Goal: Information Seeking & Learning: Learn about a topic

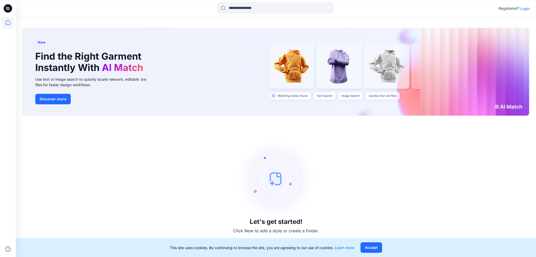
click at [524, 10] on p "Login" at bounding box center [524, 9] width 9 height 6
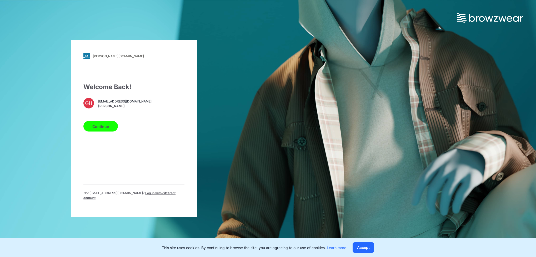
click at [101, 129] on button "Continue" at bounding box center [100, 126] width 34 height 11
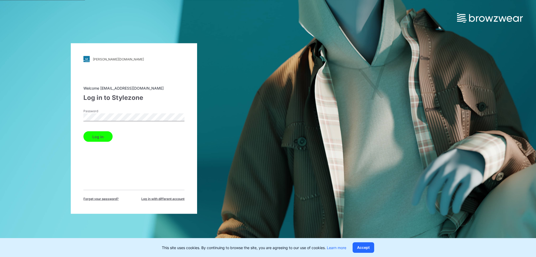
click at [66, 111] on div "komar.stylezone.com Loading... Welcome gayanh@star.lk Log in to Stylezone Passw…" at bounding box center [134, 128] width 268 height 257
click at [83, 132] on button "Log in" at bounding box center [97, 137] width 29 height 11
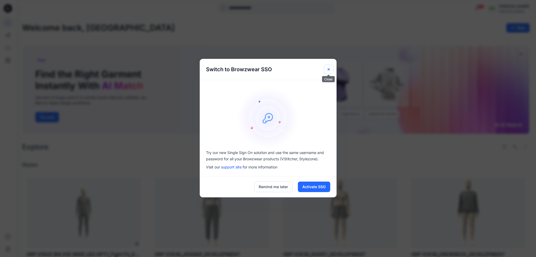
click at [328, 69] on icon "Close" at bounding box center [328, 69] width 2 height 2
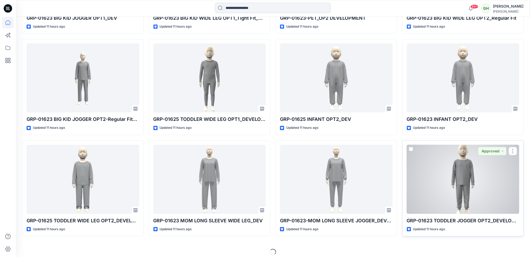
scroll to position [849, 0]
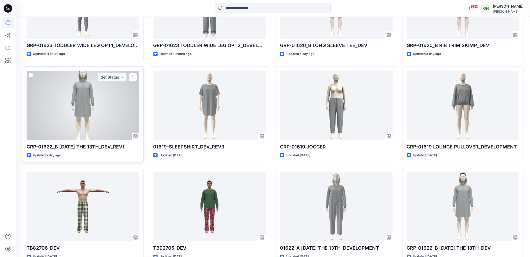
scroll to position [1154, 0]
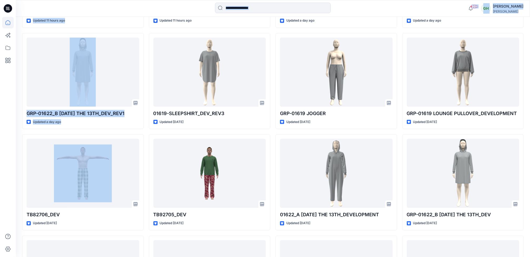
drag, startPoint x: -2, startPoint y: 177, endPoint x: -2, endPoint y: 211, distance: 34.2
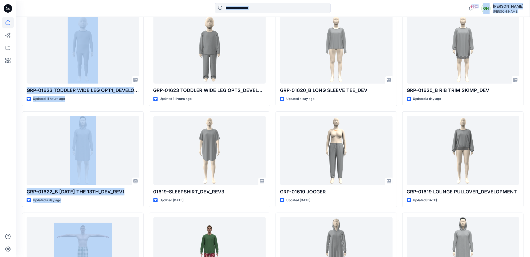
scroll to position [1075, 0]
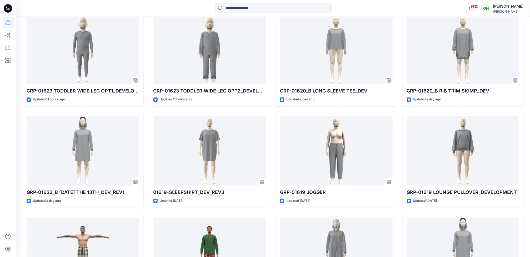
click at [13, 168] on div at bounding box center [8, 137] width 12 height 241
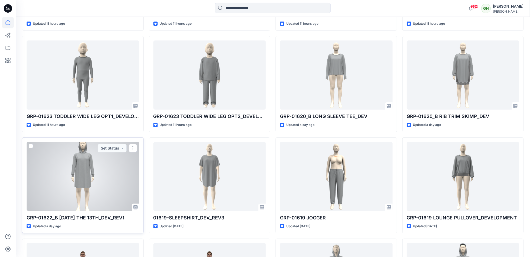
scroll to position [1035, 0]
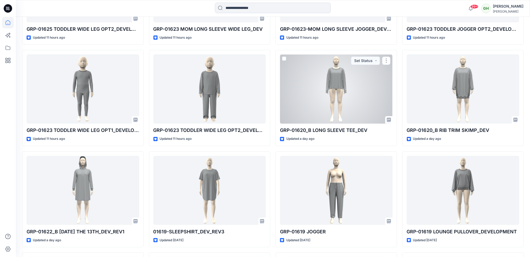
click at [295, 116] on div at bounding box center [336, 88] width 113 height 69
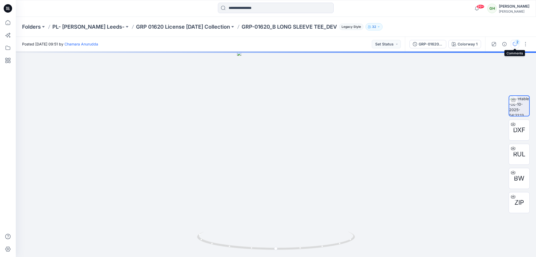
click at [517, 41] on div "2" at bounding box center [517, 41] width 5 height 5
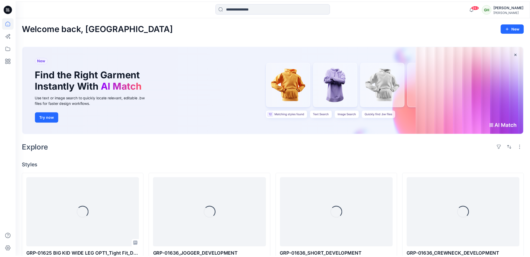
scroll to position [1035, 0]
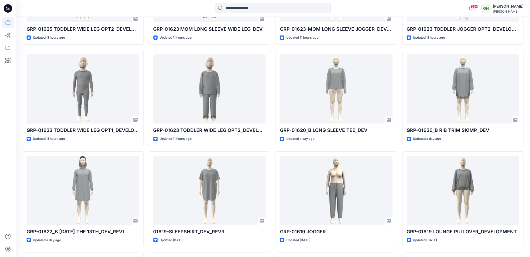
click at [7, 122] on div at bounding box center [8, 137] width 12 height 241
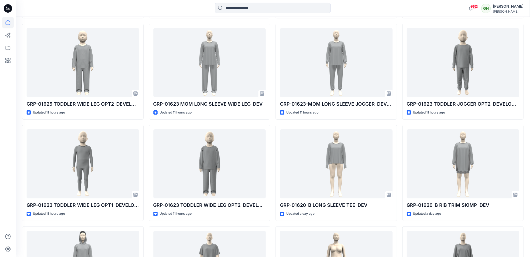
scroll to position [956, 0]
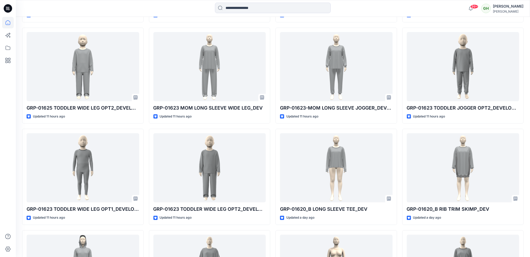
click at [6, 140] on div at bounding box center [8, 137] width 12 height 241
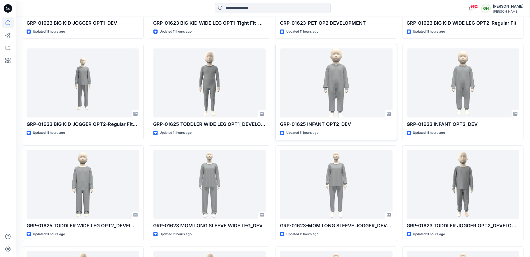
scroll to position [838, 0]
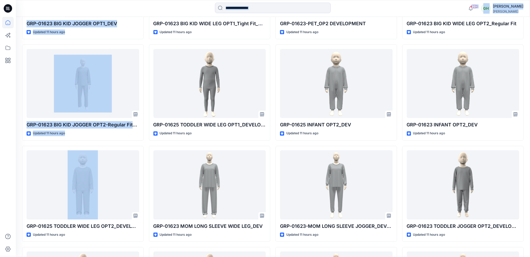
click at [0, 160] on html "99+ Notifications Senal J shared GRP-01623 TODDLER WIDE LEG OPT2_DEVELOPMENT in…" at bounding box center [265, 19] width 530 height 1714
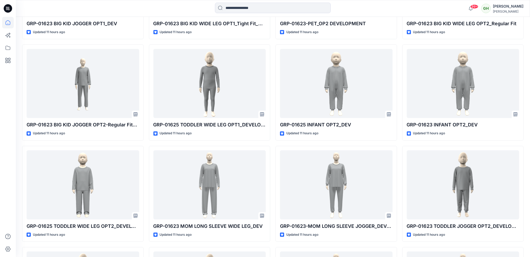
drag, startPoint x: -2, startPoint y: 160, endPoint x: 1, endPoint y: 183, distance: 22.5
click at [1, 183] on div at bounding box center [8, 128] width 16 height 257
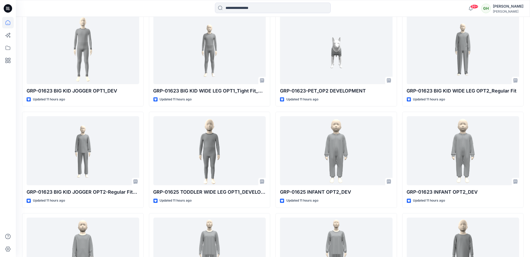
scroll to position [759, 0]
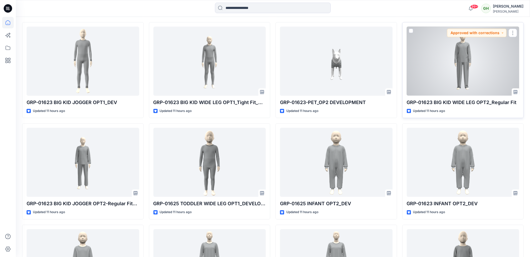
click at [448, 82] on div at bounding box center [463, 61] width 113 height 69
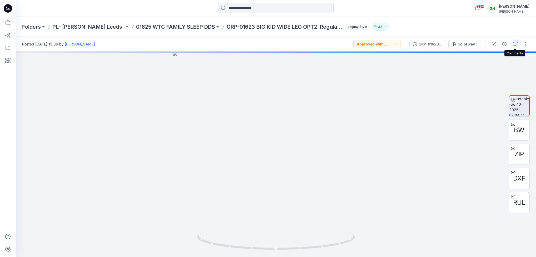
click at [518, 41] on div "2" at bounding box center [517, 41] width 5 height 5
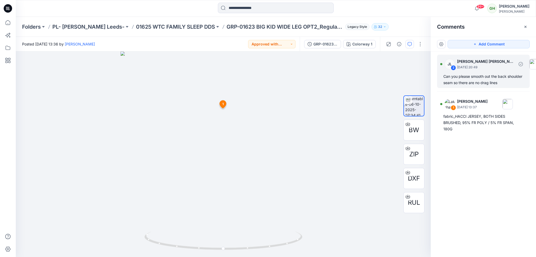
click at [482, 82] on div "Can you please smooth out the back shoulder seam so there are no drag lines" at bounding box center [483, 79] width 80 height 13
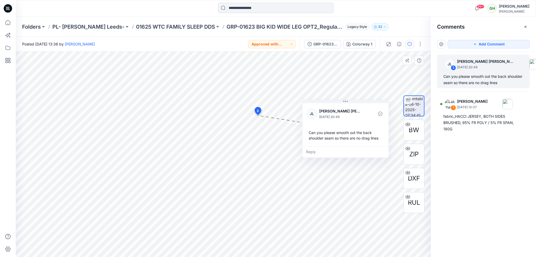
drag, startPoint x: 288, startPoint y: 154, endPoint x: 340, endPoint y: 137, distance: 55.0
click at [340, 137] on div "Can you please smooth out the back shoulder seam so there are no drag lines" at bounding box center [346, 135] width 78 height 15
click at [168, 28] on p "01625 WTC FAMILY SLEEP DDS" at bounding box center [175, 26] width 79 height 7
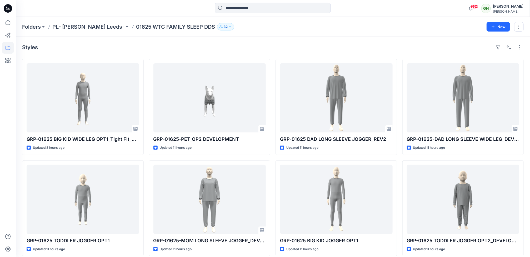
click at [7, 9] on icon at bounding box center [7, 9] width 2 height 0
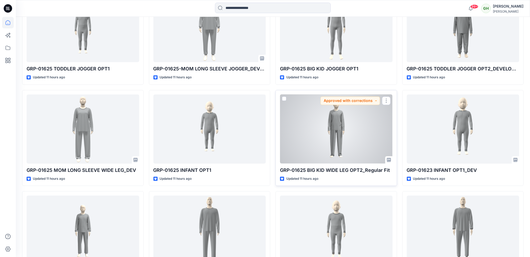
scroll to position [513, 0]
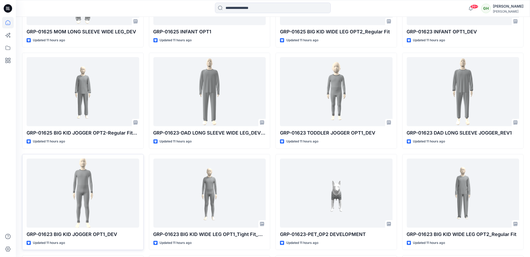
scroll to position [632, 0]
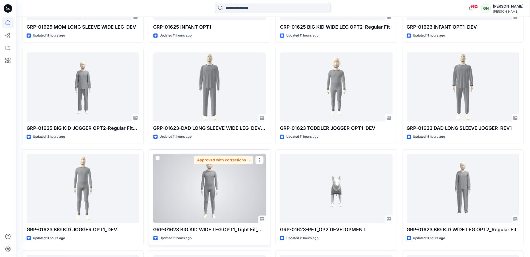
click at [225, 192] on div at bounding box center [209, 188] width 113 height 69
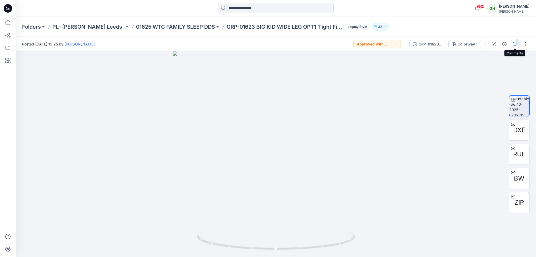
click at [515, 46] on icon "button" at bounding box center [515, 44] width 4 height 4
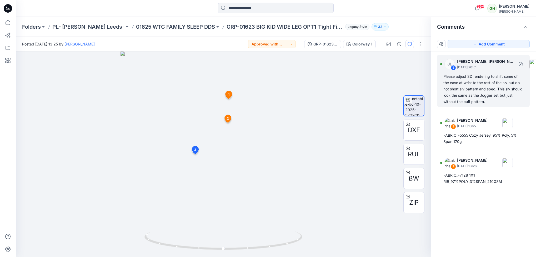
click at [480, 100] on div "Please adjust 3D rendering to shift some of the ease at wrist to the rest of th…" at bounding box center [483, 89] width 80 height 32
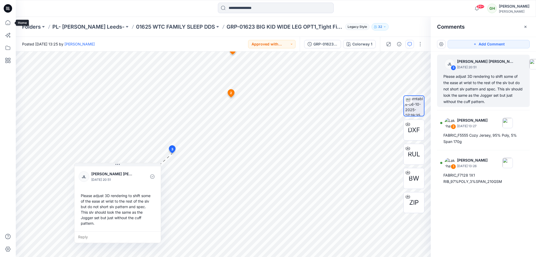
click at [9, 10] on icon at bounding box center [8, 8] width 8 height 8
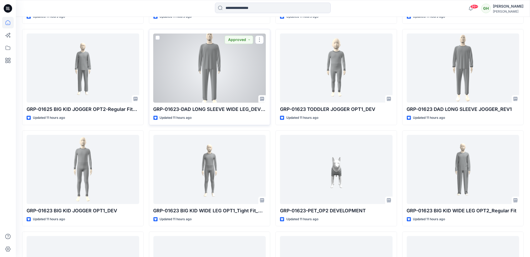
scroll to position [671, 0]
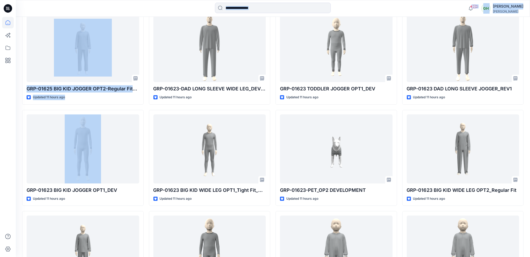
click at [0, 159] on html "99+ Notifications Senal J shared GRP-01623 TODDLER WIDE LEG OPT2_DEVELOPMENT in…" at bounding box center [265, 186] width 530 height 1714
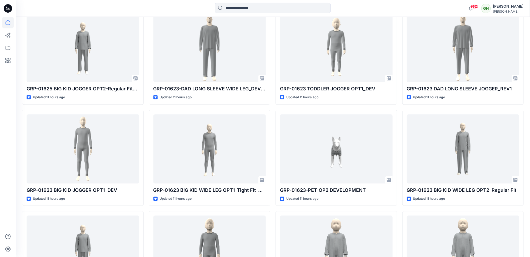
drag, startPoint x: -2, startPoint y: 159, endPoint x: 2, endPoint y: 191, distance: 31.8
click at [2, 191] on div at bounding box center [8, 137] width 12 height 241
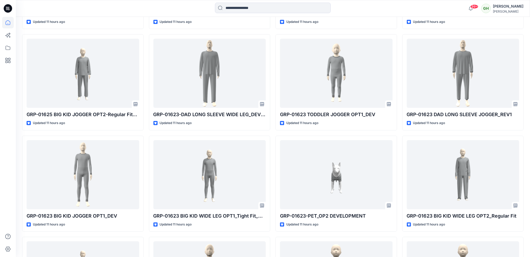
scroll to position [632, 0]
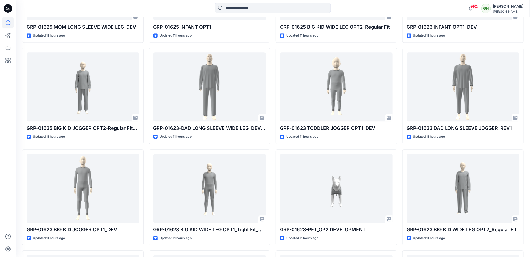
click at [11, 140] on div at bounding box center [8, 137] width 12 height 241
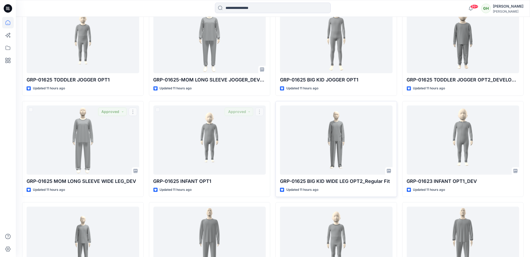
scroll to position [474, 0]
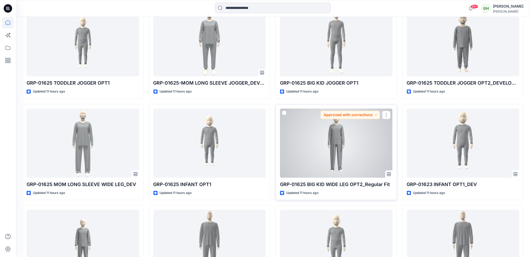
click at [335, 162] on div at bounding box center [336, 143] width 113 height 69
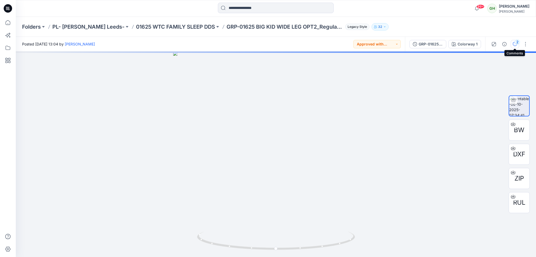
click at [512, 46] on button "2" at bounding box center [515, 44] width 8 height 8
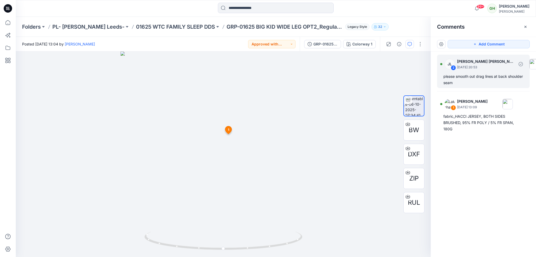
click at [458, 81] on div "please smooth out drag lines at back shoulder seam" at bounding box center [483, 79] width 80 height 13
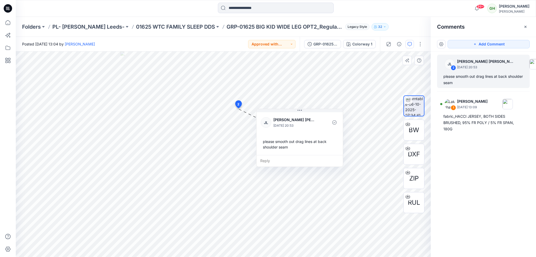
drag, startPoint x: 284, startPoint y: 156, endPoint x: 321, endPoint y: 153, distance: 36.4
click at [321, 153] on div "JL Jessica Lisa October 06, 2025 20:53 please smooth out drag lines at back sho…" at bounding box center [300, 133] width 86 height 44
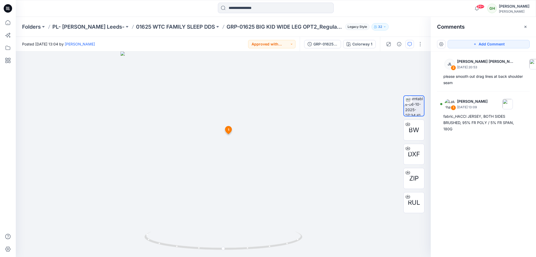
click at [6, 7] on icon at bounding box center [6, 7] width 1 height 0
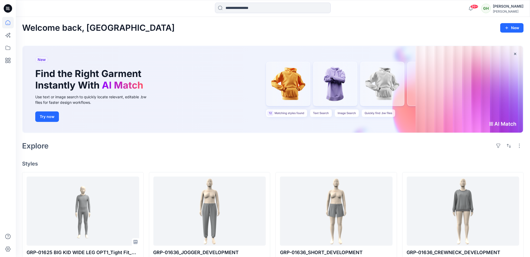
click at [164, 134] on div "New Find the Right Garment Instantly With AI Match Use text or image search to …" at bounding box center [273, 90] width 502 height 98
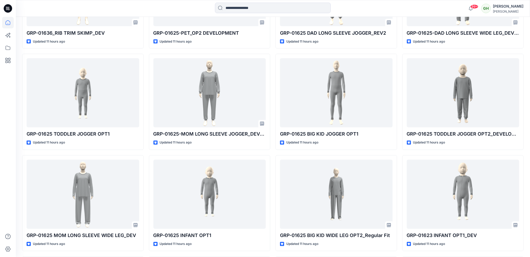
scroll to position [474, 0]
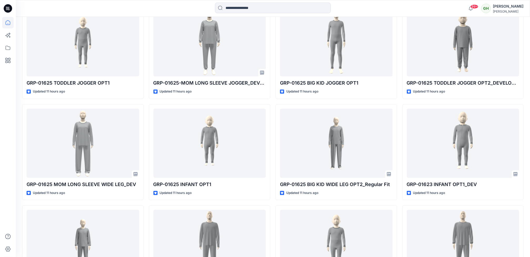
click at [8, 140] on div at bounding box center [8, 137] width 12 height 241
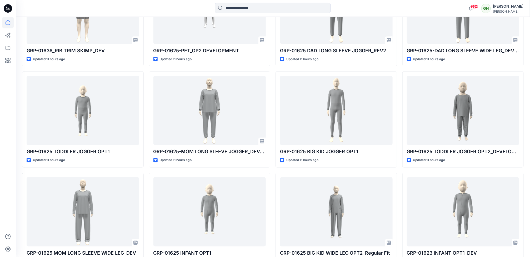
scroll to position [395, 0]
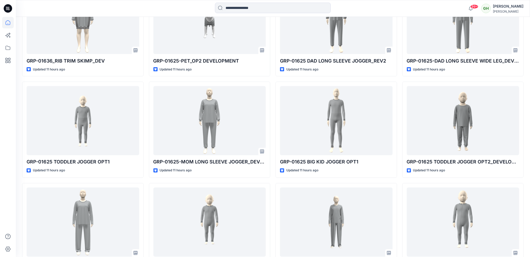
drag, startPoint x: -2, startPoint y: 150, endPoint x: 13, endPoint y: 171, distance: 26.1
click at [13, 171] on div at bounding box center [8, 137] width 12 height 241
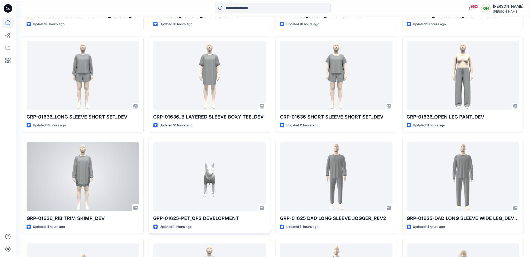
scroll to position [237, 0]
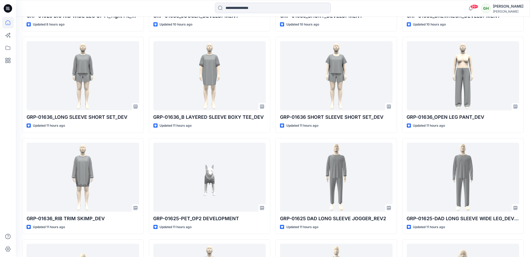
click at [7, 223] on div at bounding box center [8, 137] width 12 height 241
click at [14, 200] on div at bounding box center [8, 128] width 16 height 257
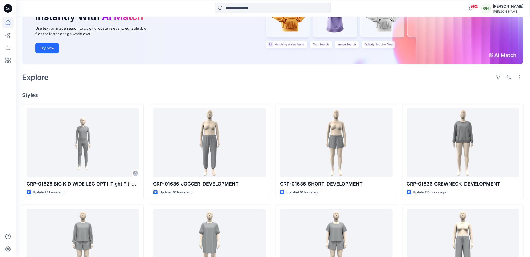
scroll to position [79, 0]
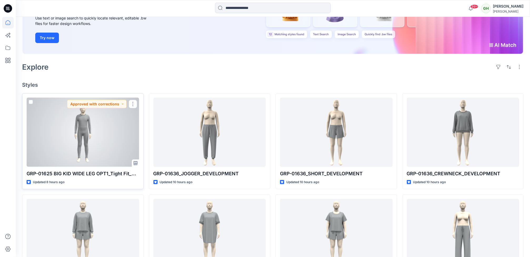
click at [99, 158] on div at bounding box center [83, 132] width 113 height 69
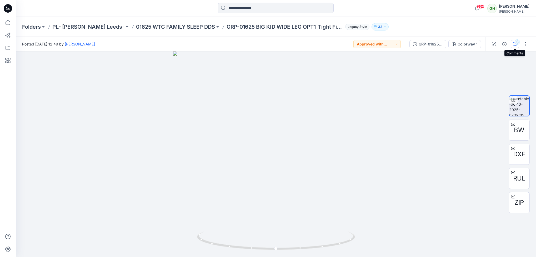
click at [516, 45] on icon "button" at bounding box center [515, 44] width 4 height 4
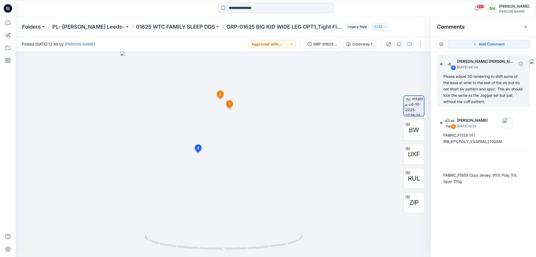
click at [474, 97] on div "Please adjust 3D rendering to shift some of the ease at wrist to the rest of th…" at bounding box center [483, 89] width 80 height 32
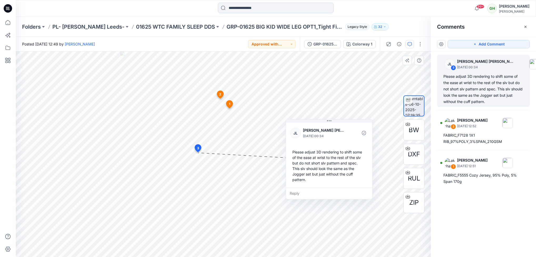
drag, startPoint x: 250, startPoint y: 208, endPoint x: 345, endPoint y: 172, distance: 101.8
click at [345, 172] on div "Please adjust 3D rendering to shift some of the ease at wrist to the rest of th…" at bounding box center [329, 165] width 78 height 37
click at [9, 9] on icon at bounding box center [9, 9] width 2 height 0
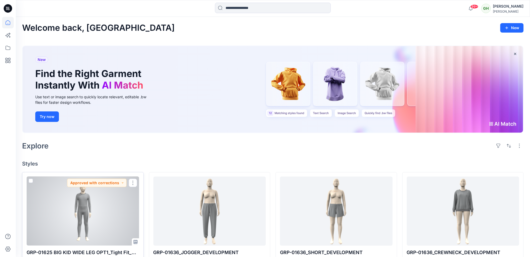
click at [91, 220] on div at bounding box center [83, 211] width 113 height 69
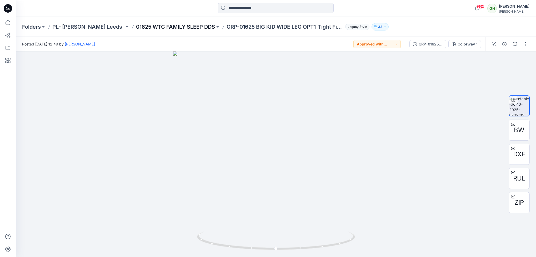
click at [155, 27] on p "01625 WTC FAMILY SLEEP DDS" at bounding box center [175, 26] width 79 height 7
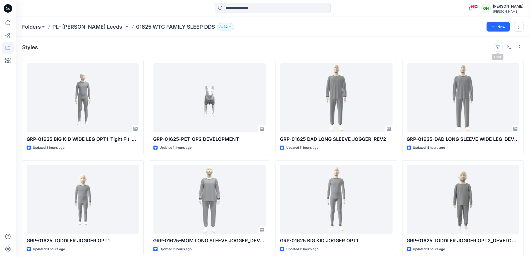
click at [498, 50] on button "button" at bounding box center [498, 47] width 8 height 8
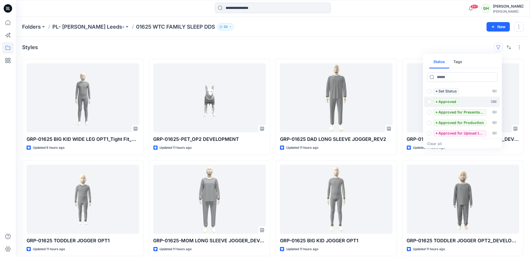
click at [442, 102] on p "Approved" at bounding box center [448, 102] width 18 height 6
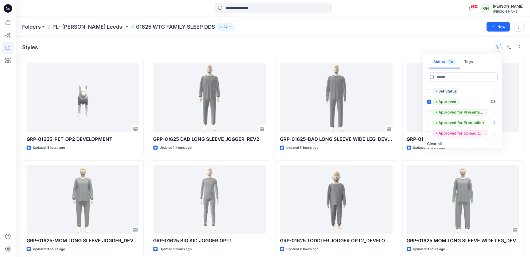
click at [292, 48] on div "Styles 1 Status 1 Tags Set Status ( 0 ) Approved ( 38 ) Approved for Presentati…" at bounding box center [273, 47] width 502 height 8
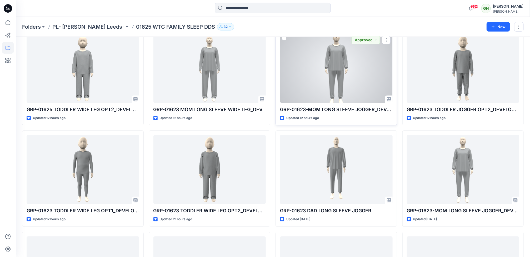
scroll to position [550, 0]
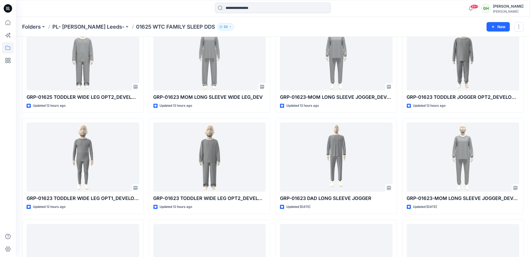
click at [5, 11] on icon at bounding box center [8, 8] width 8 height 8
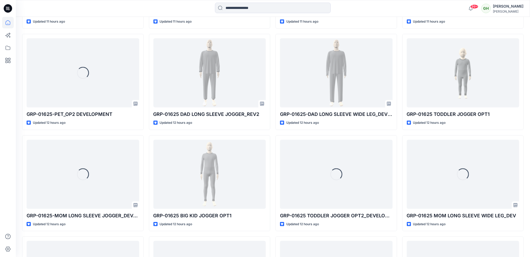
scroll to position [533, 0]
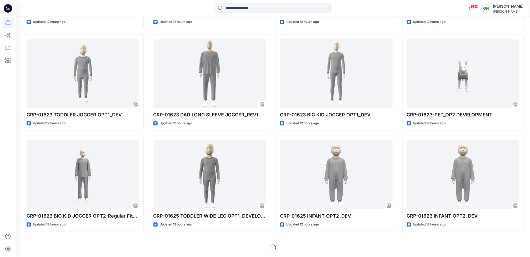
click at [3, 174] on div at bounding box center [8, 137] width 12 height 241
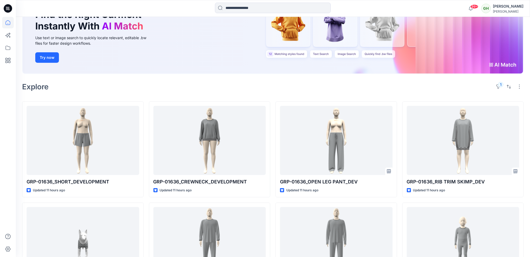
scroll to position [0, 0]
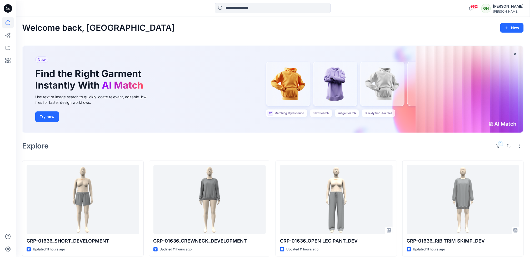
click at [147, 143] on div "Explore 1" at bounding box center [273, 146] width 502 height 13
click at [496, 145] on button "1" at bounding box center [498, 146] width 8 height 8
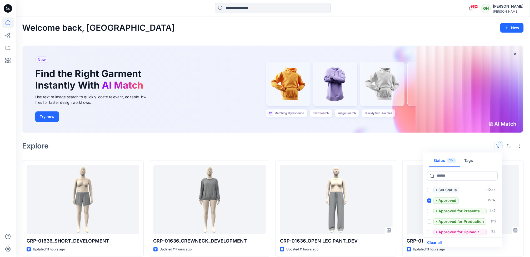
click at [428, 241] on button "Clear all" at bounding box center [434, 243] width 15 height 6
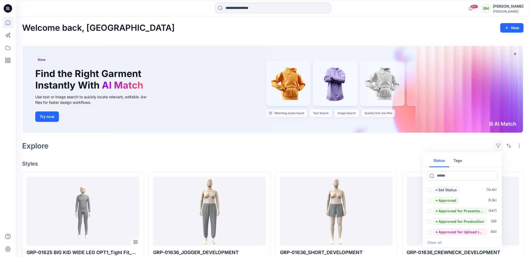
click at [101, 149] on div "Explore Status Tags Set Status ( 10.4k ) Approved ( 5.3k ) Approved for Present…" at bounding box center [273, 146] width 502 height 13
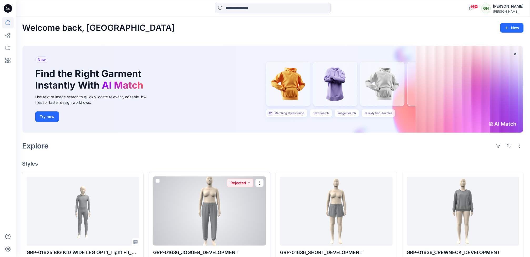
click at [171, 235] on div at bounding box center [209, 211] width 113 height 69
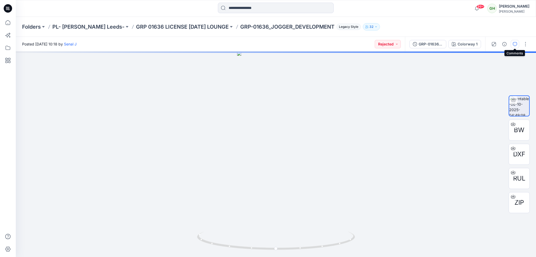
click at [517, 44] on button "button" at bounding box center [515, 44] width 8 height 8
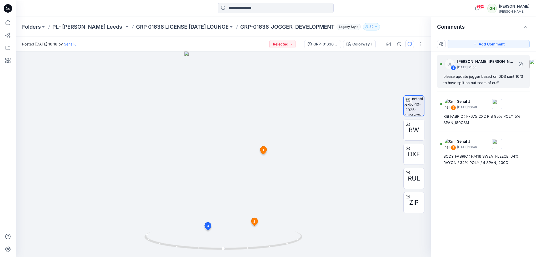
click at [478, 80] on div "please update jogger based on DDS sent 10/3 to have split on out seam of cuff" at bounding box center [483, 79] width 80 height 13
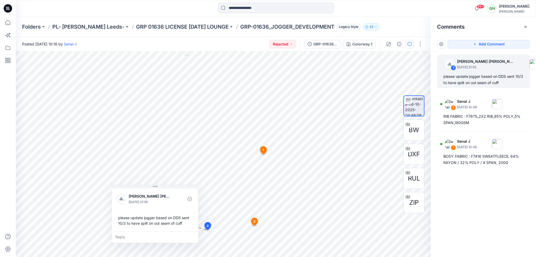
click at [8, 7] on icon at bounding box center [8, 8] width 8 height 17
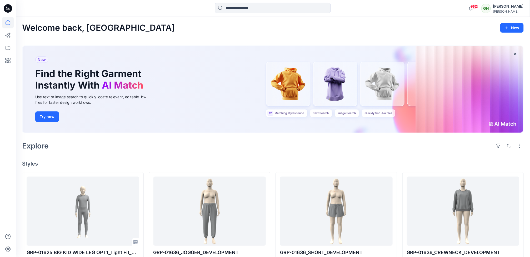
click at [326, 158] on div "Welcome back, Gayan New New Find the Right Garment Instantly With AI Match Use …" at bounding box center [273, 257] width 514 height 480
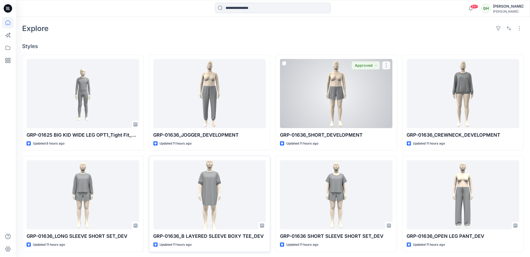
scroll to position [118, 0]
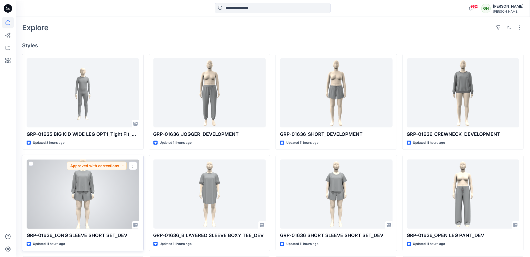
click at [122, 189] on div at bounding box center [83, 194] width 113 height 69
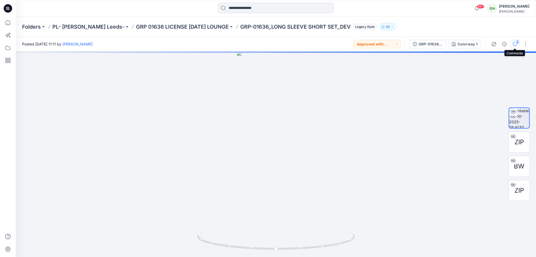
click at [513, 45] on icon "button" at bounding box center [515, 44] width 4 height 4
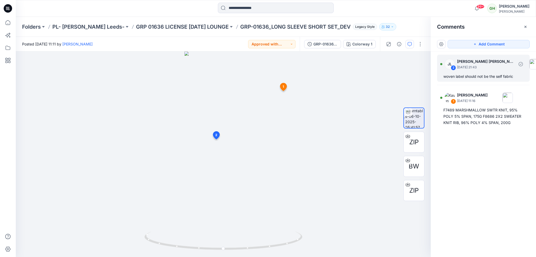
click at [478, 78] on div "woven label should not be the self fabric" at bounding box center [483, 76] width 80 height 6
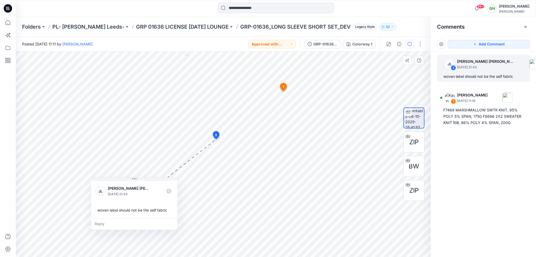
drag, startPoint x: 177, startPoint y: 194, endPoint x: 141, endPoint y: 217, distance: 43.3
click at [141, 217] on div "JL Jessica Lisa October 06, 2025 21:43 woven label should not be the self fabric" at bounding box center [134, 199] width 86 height 38
click at [9, 13] on icon at bounding box center [8, 8] width 8 height 17
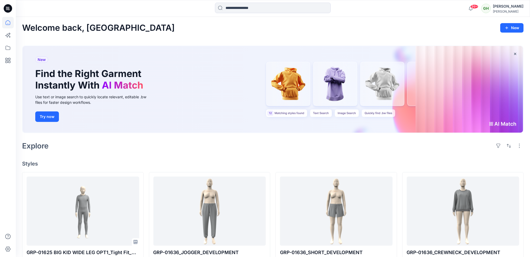
click at [215, 150] on div "Explore" at bounding box center [273, 146] width 502 height 13
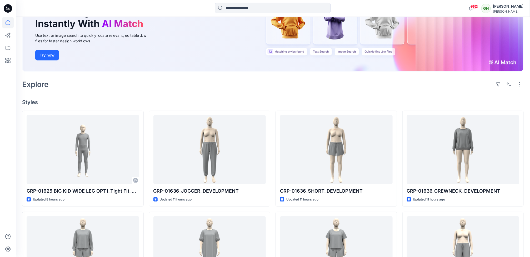
scroll to position [79, 0]
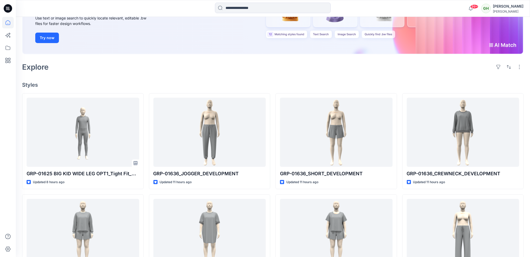
click at [252, 78] on div "Welcome back, Gayan New New Find the Right Garment Instantly With AI Match Use …" at bounding box center [273, 178] width 514 height 480
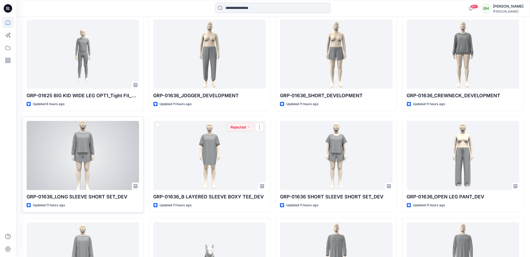
scroll to position [158, 0]
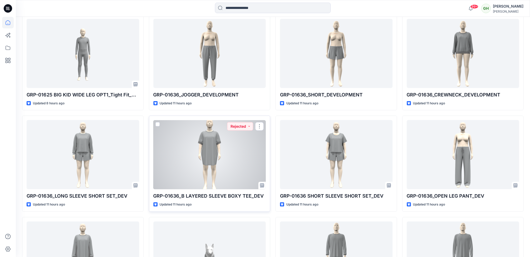
click at [222, 174] on div at bounding box center [209, 154] width 113 height 69
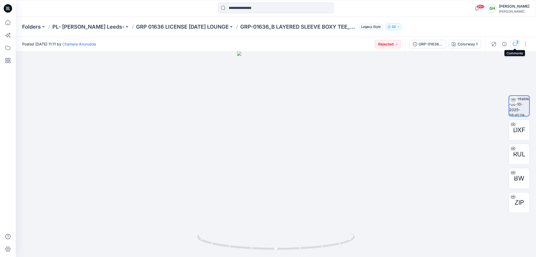
click at [518, 42] on div "2" at bounding box center [517, 41] width 5 height 5
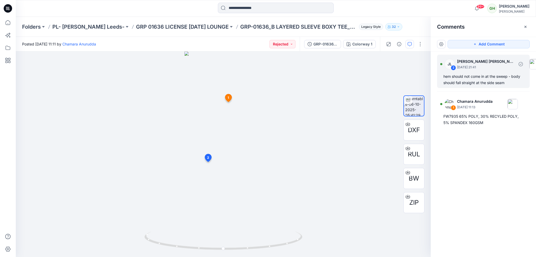
click at [485, 74] on div "hem should not come in at the sweep - body should fall straight at the side seam" at bounding box center [483, 79] width 80 height 13
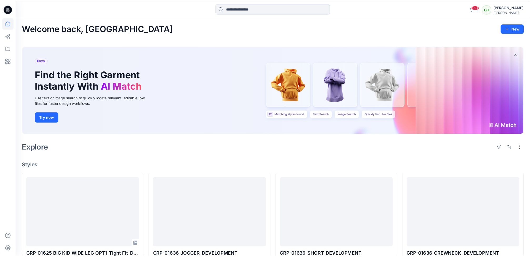
scroll to position [158, 0]
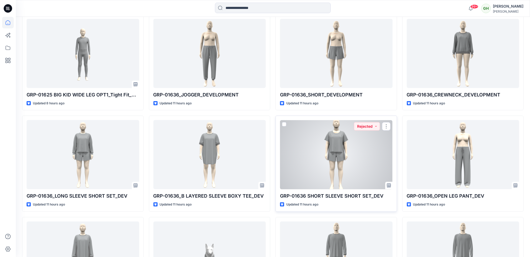
click at [352, 162] on div at bounding box center [336, 154] width 113 height 69
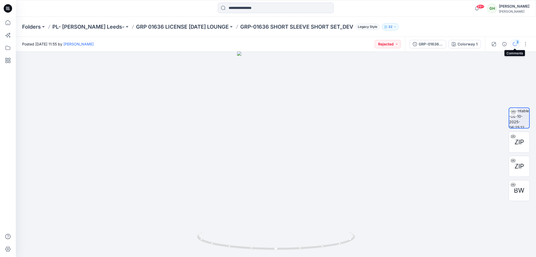
click at [516, 42] on div "3" at bounding box center [517, 41] width 5 height 5
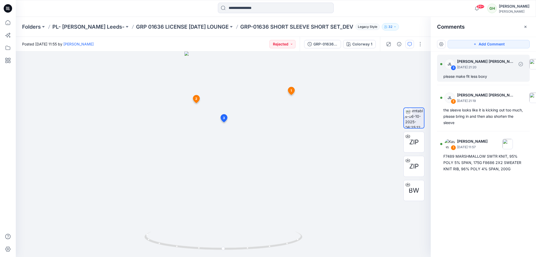
click at [474, 77] on div "please make fit less boxy" at bounding box center [483, 76] width 80 height 6
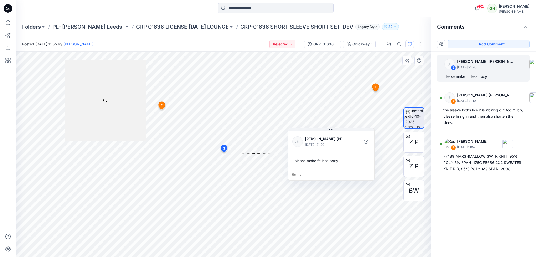
drag, startPoint x: 286, startPoint y: 183, endPoint x: 358, endPoint y: 156, distance: 77.0
click at [358, 156] on div "please make fit less boxy" at bounding box center [331, 161] width 78 height 10
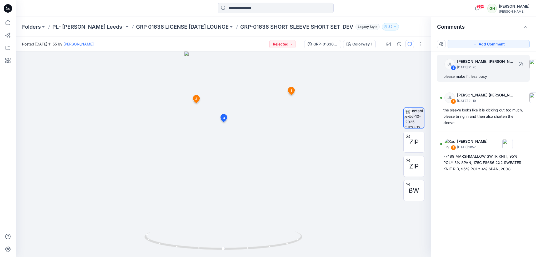
click at [463, 74] on div "please make fit less boxy" at bounding box center [483, 76] width 80 height 6
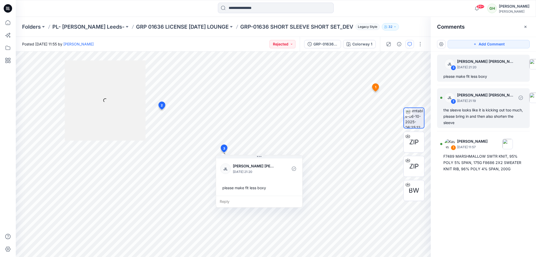
click at [444, 119] on div "the sleeve looks like it is kicking out too much, please bring in and then also…" at bounding box center [483, 116] width 80 height 19
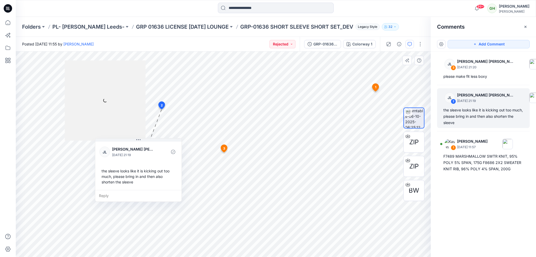
click at [104, 100] on div at bounding box center [105, 101] width 81 height 80
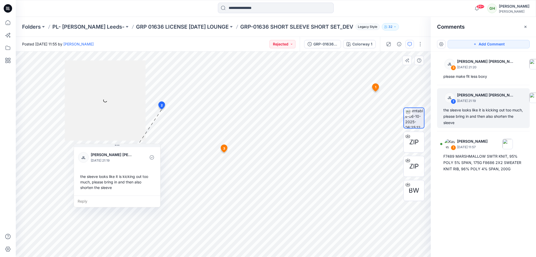
drag, startPoint x: 159, startPoint y: 160, endPoint x: 138, endPoint y: 165, distance: 22.0
click at [138, 165] on div "JL Jessica Lisa October 06, 2025 21:19 the sleeve looks like it is kicking out …" at bounding box center [117, 170] width 86 height 49
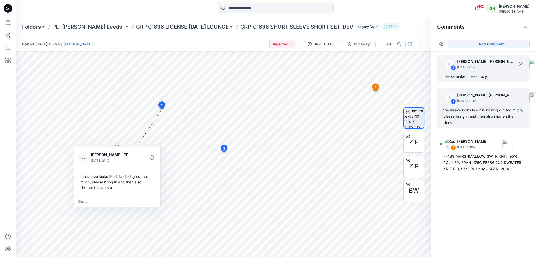
click at [466, 77] on div "please make fit less boxy" at bounding box center [483, 76] width 80 height 6
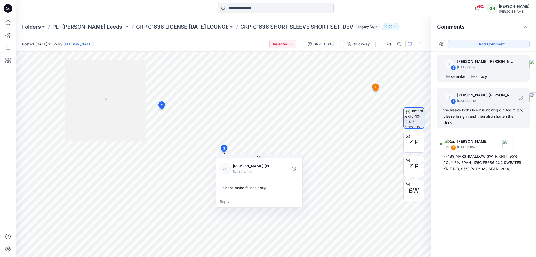
click at [468, 112] on div "the sleeve looks like it is kicking out too much, please bring in and then also…" at bounding box center [483, 116] width 80 height 19
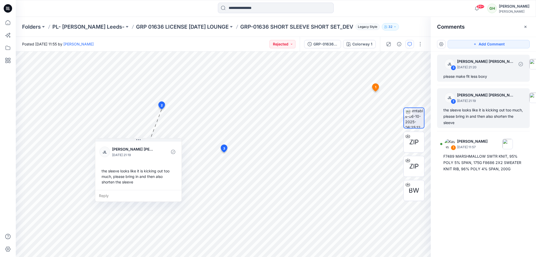
click at [473, 74] on div "please make fit less boxy" at bounding box center [483, 76] width 80 height 6
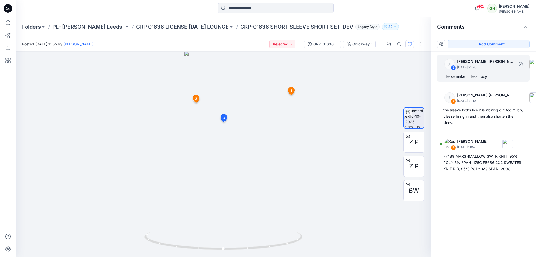
click at [471, 80] on div "please make fit less boxy" at bounding box center [483, 76] width 80 height 6
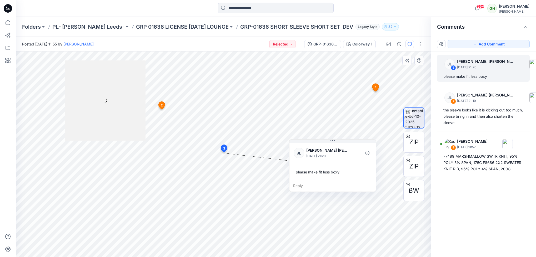
drag, startPoint x: 278, startPoint y: 190, endPoint x: 352, endPoint y: 174, distance: 75.1
click at [352, 174] on div "please make fit less boxy" at bounding box center [333, 172] width 78 height 10
click at [134, 89] on div at bounding box center [105, 101] width 81 height 80
click at [116, 98] on div at bounding box center [105, 101] width 81 height 80
click at [9, 9] on icon at bounding box center [8, 8] width 8 height 8
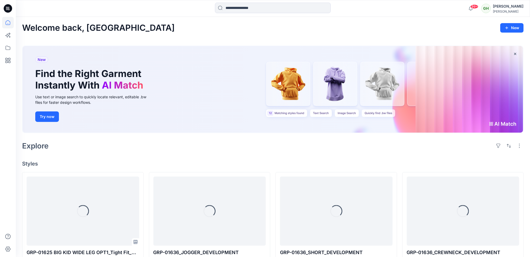
click at [215, 146] on div "Explore" at bounding box center [273, 146] width 502 height 13
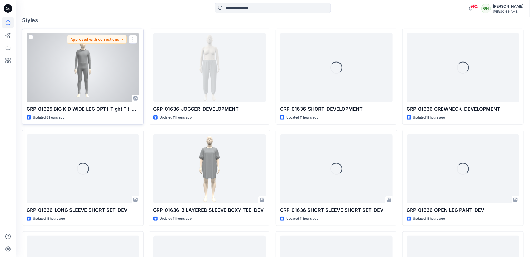
scroll to position [158, 0]
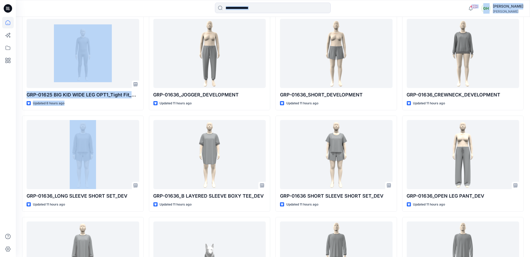
click at [0, 155] on html "99+ Notifications Senal J shared GRP-01623 TODDLER WIDE LEG OPT2_DEVELOPMENT in…" at bounding box center [265, 90] width 530 height 497
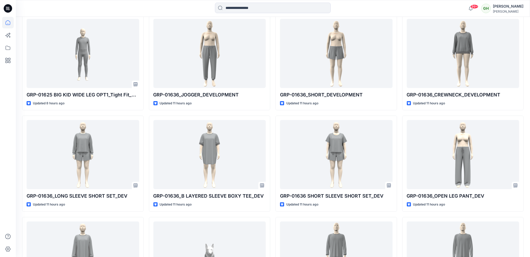
drag, startPoint x: -2, startPoint y: 155, endPoint x: 7, endPoint y: 194, distance: 39.8
click at [7, 194] on div at bounding box center [8, 137] width 12 height 241
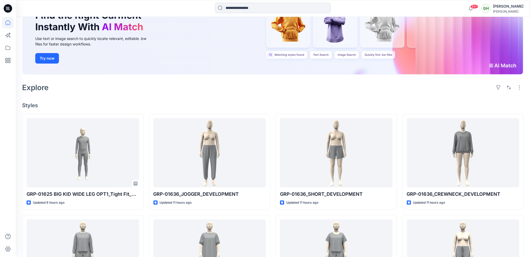
scroll to position [56, 0]
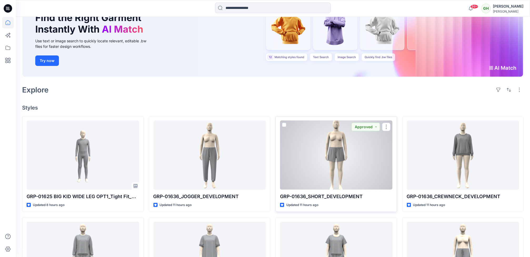
click at [321, 161] on div at bounding box center [336, 155] width 113 height 69
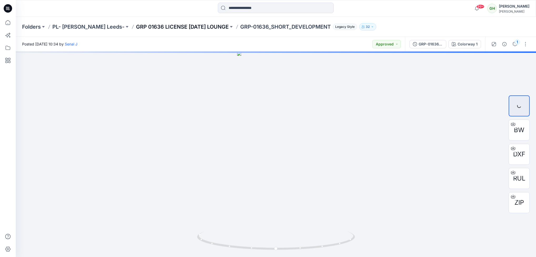
click at [177, 28] on p "GRP 01636 LICENSE HALLOWEEN LOUNGE" at bounding box center [182, 26] width 93 height 7
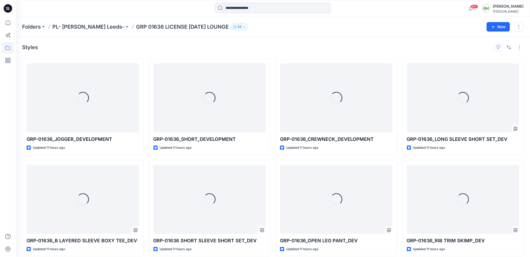
click at [496, 49] on button "button" at bounding box center [498, 47] width 8 height 8
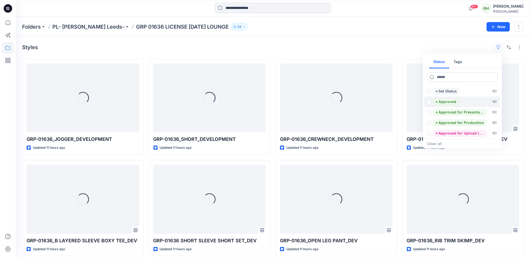
click at [449, 99] on p "Approved" at bounding box center [448, 102] width 18 height 6
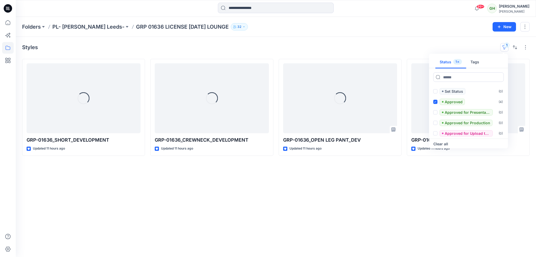
click at [234, 225] on div "Styles 1 Status 1 Tags Set Status ( 0 ) Approved ( 4 ) Approved for Presentatio…" at bounding box center [276, 147] width 520 height 221
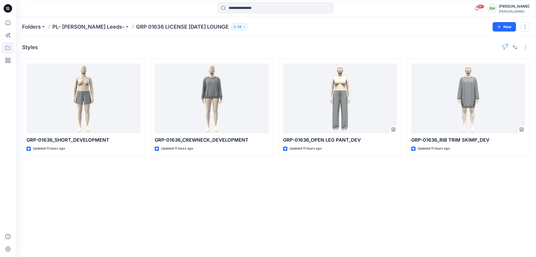
drag, startPoint x: 7, startPoint y: 7, endPoint x: 15, endPoint y: 10, distance: 8.5
click at [7, 7] on icon at bounding box center [8, 8] width 8 height 8
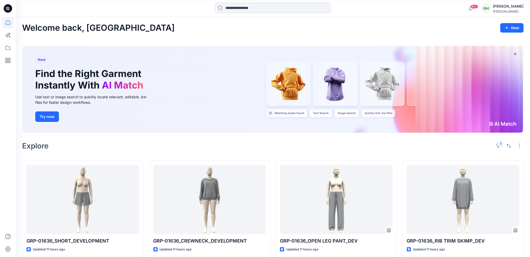
click at [233, 7] on input at bounding box center [273, 8] width 116 height 11
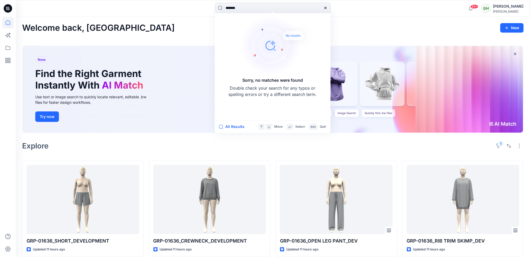
type input "*******"
click at [324, 9] on icon at bounding box center [325, 8] width 4 height 4
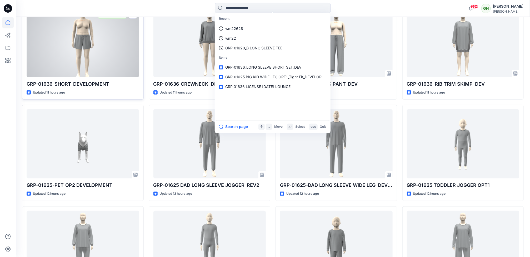
scroll to position [228, 0]
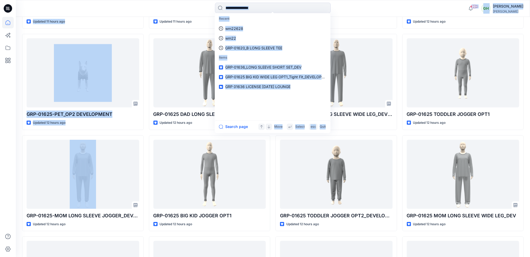
click at [0, 198] on html "Recent wm22628 wm22 GRP-01620_B LONG SLEEVE TEE Items GRP-01636_LONG SLEEVE SHO…" at bounding box center [265, 167] width 530 height 790
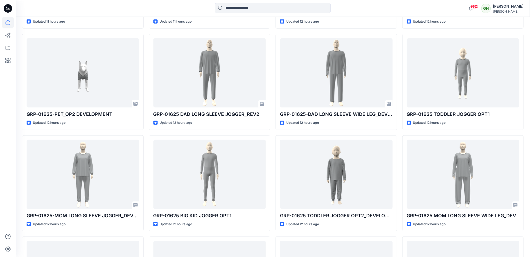
drag, startPoint x: -1, startPoint y: 198, endPoint x: 12, endPoint y: 223, distance: 28.4
click at [12, 223] on div at bounding box center [8, 137] width 12 height 241
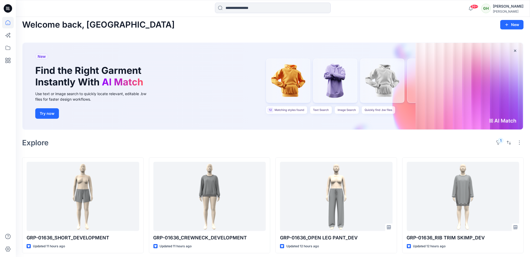
scroll to position [0, 0]
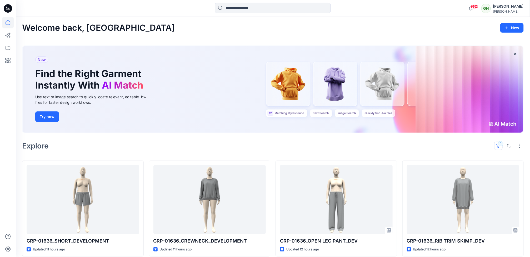
click at [496, 145] on button "1" at bounding box center [498, 146] width 8 height 8
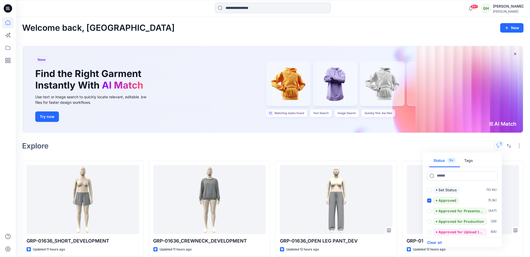
click at [438, 242] on button "Clear all" at bounding box center [434, 243] width 15 height 6
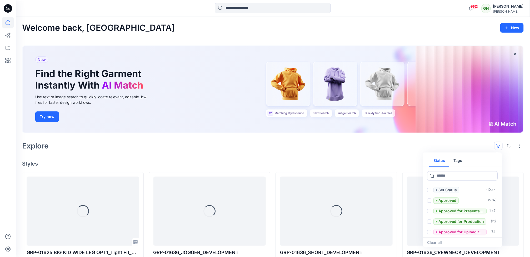
click at [213, 146] on div "Explore Status Tags Set Status ( 10.4k ) Approved ( 5.3k ) Approved for Present…" at bounding box center [273, 146] width 502 height 13
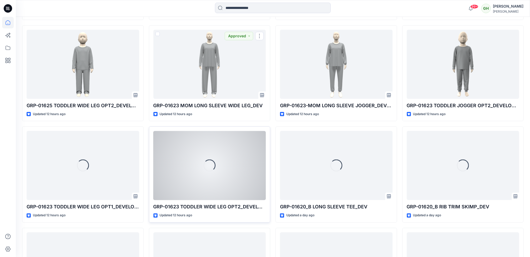
scroll to position [967, 0]
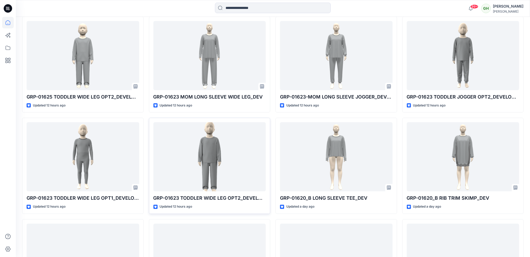
click at [4, 213] on div at bounding box center [8, 137] width 12 height 241
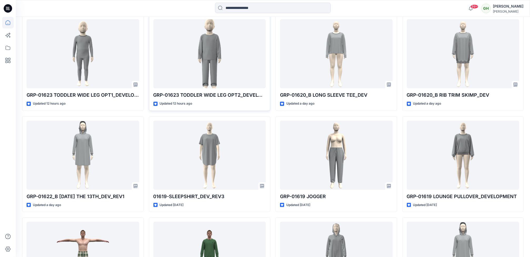
scroll to position [1086, 0]
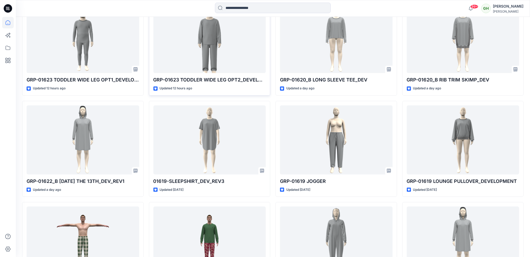
click at [6, 217] on div at bounding box center [8, 137] width 12 height 241
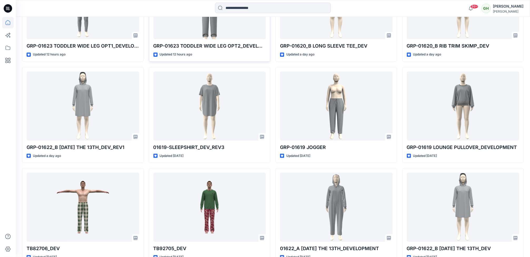
scroll to position [1154, 0]
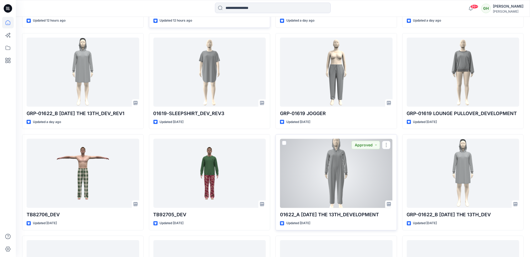
click at [309, 183] on div at bounding box center [336, 173] width 113 height 69
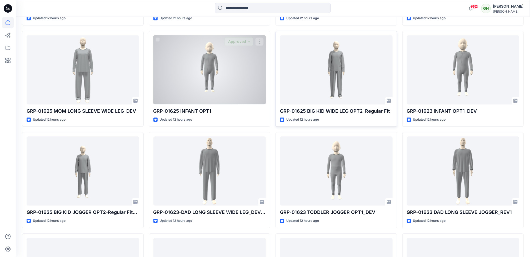
scroll to position [443, 0]
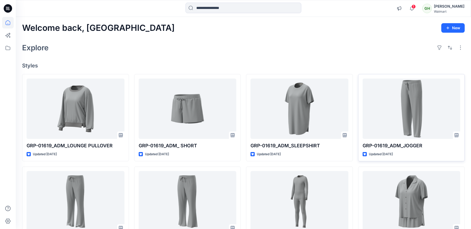
scroll to position [38, 0]
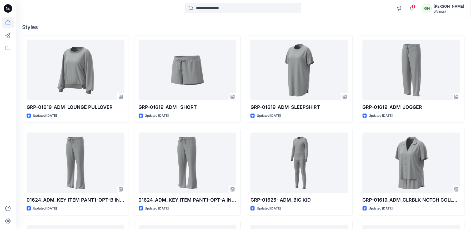
click at [4, 10] on icon at bounding box center [8, 8] width 8 height 8
click at [9, 9] on icon at bounding box center [8, 8] width 8 height 8
